Goal: Task Accomplishment & Management: Use online tool/utility

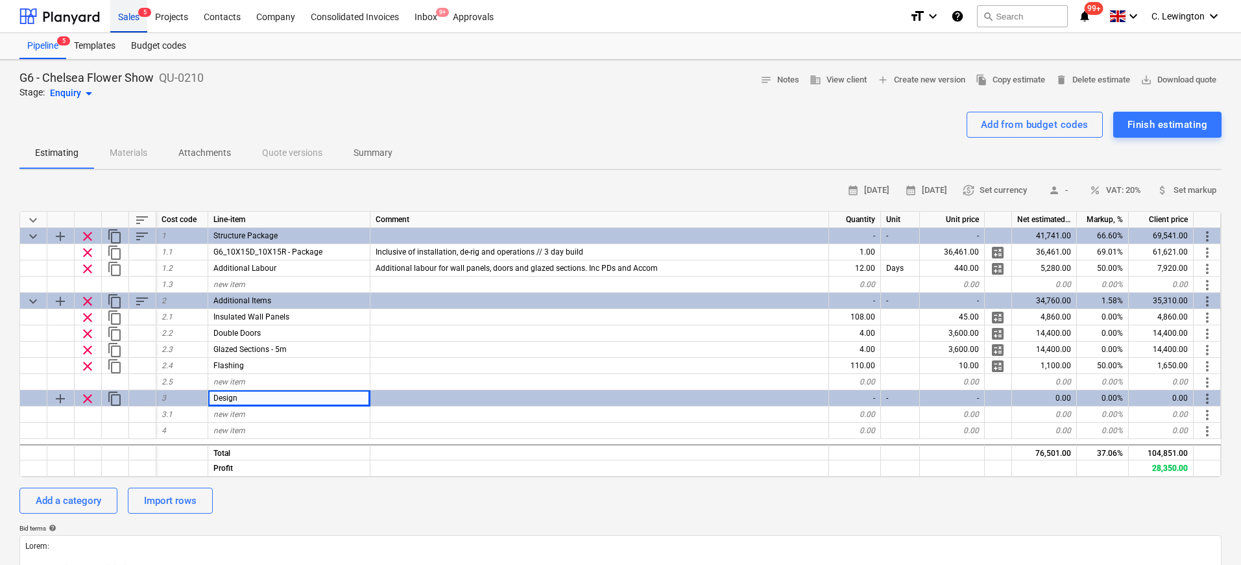
click at [142, 18] on div "Sales 5" at bounding box center [128, 15] width 37 height 33
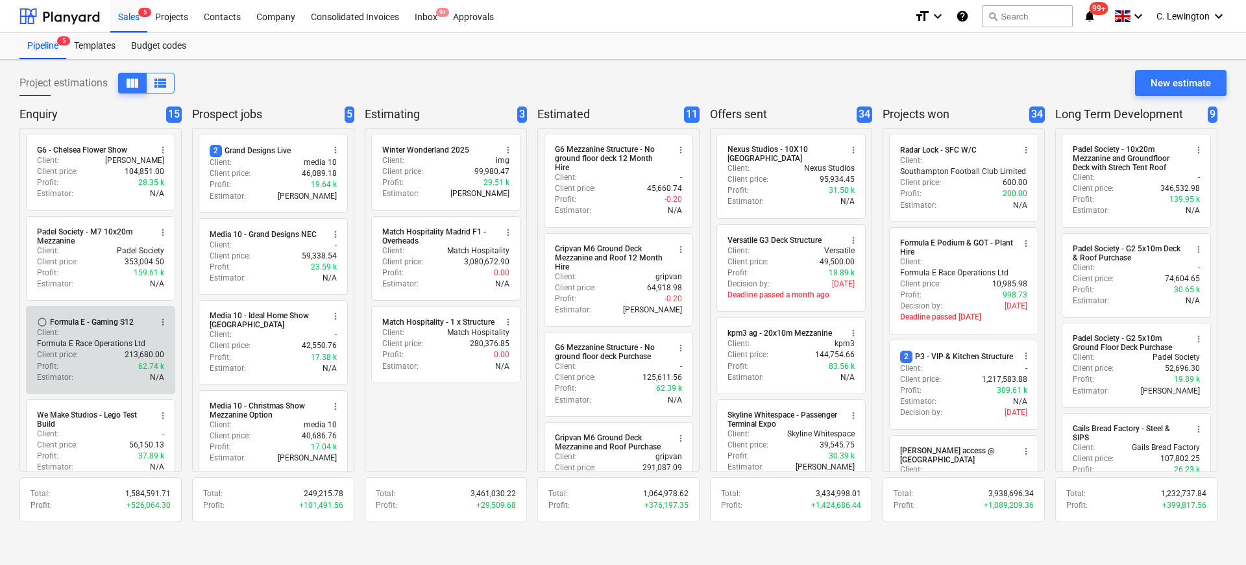
click at [88, 327] on div "Client : Formula E Race Operations Ltd" at bounding box center [100, 338] width 127 height 22
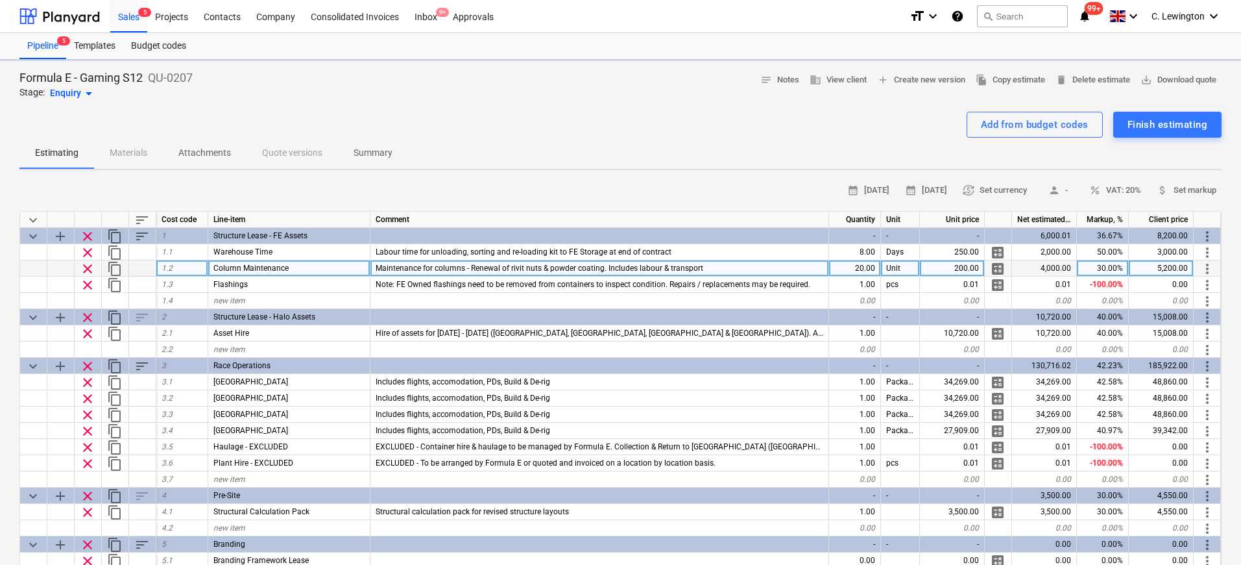
type textarea "x"
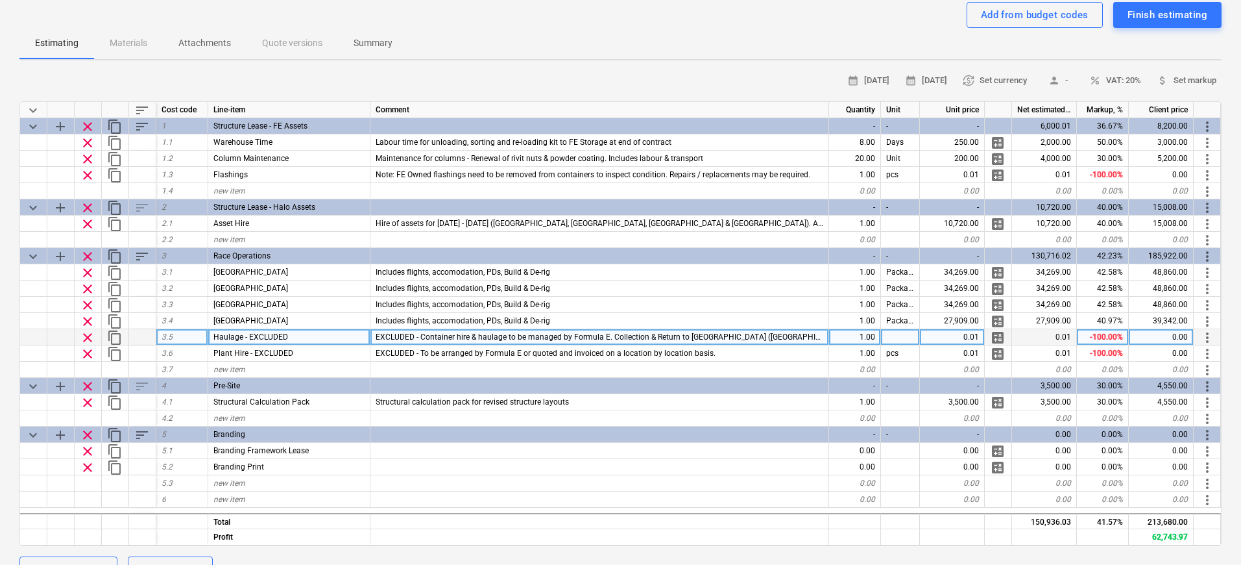
scroll to position [177, 0]
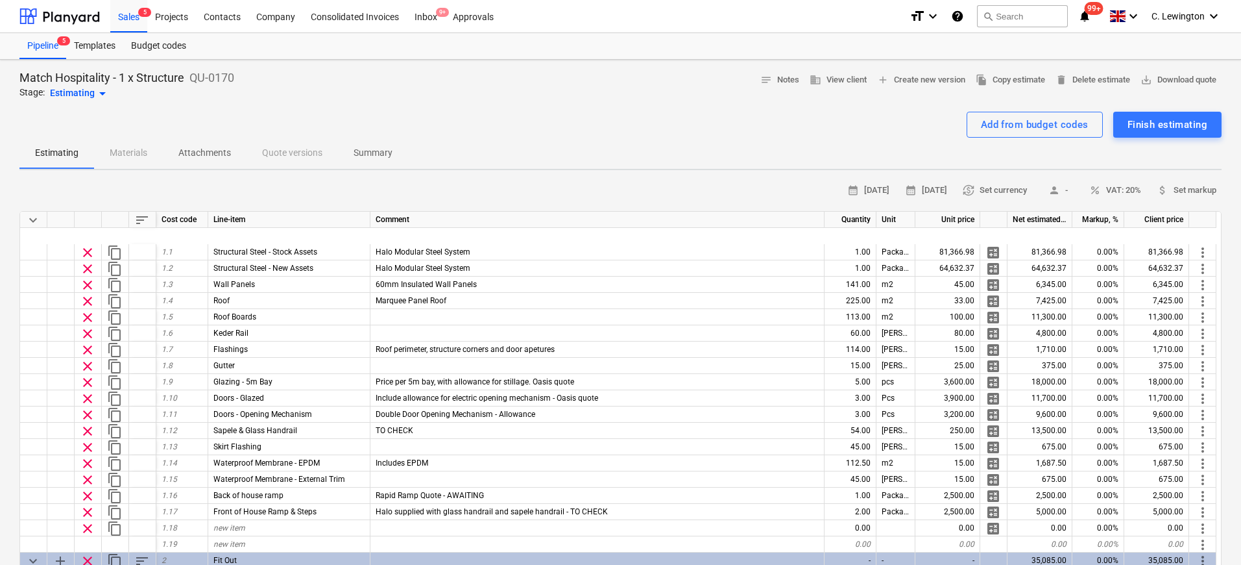
scroll to position [93, 0]
